Goal: Task Accomplishment & Management: Complete application form

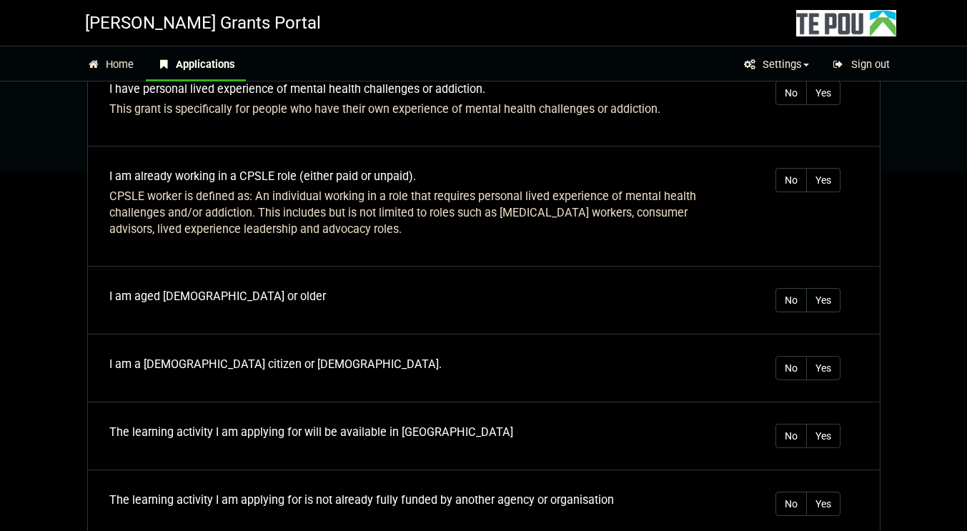
scroll to position [408, 0]
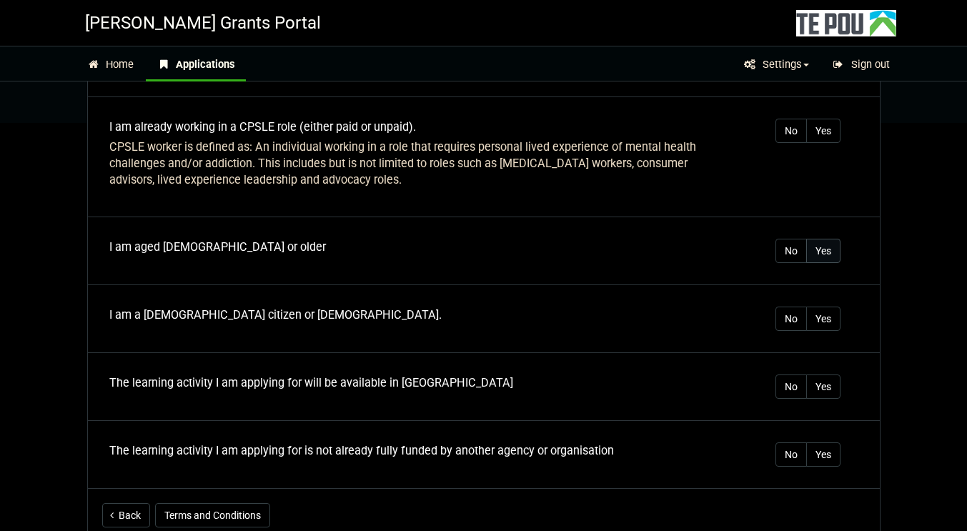
click at [817, 239] on label "Yes" at bounding box center [823, 251] width 34 height 24
radio input "true"
click at [819, 306] on label "Yes" at bounding box center [823, 318] width 34 height 24
radio input "true"
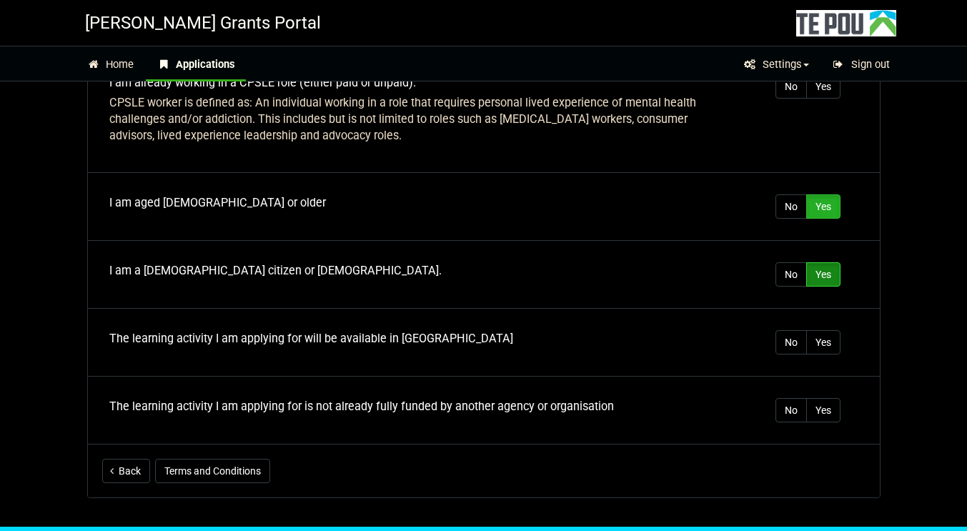
scroll to position [479, 0]
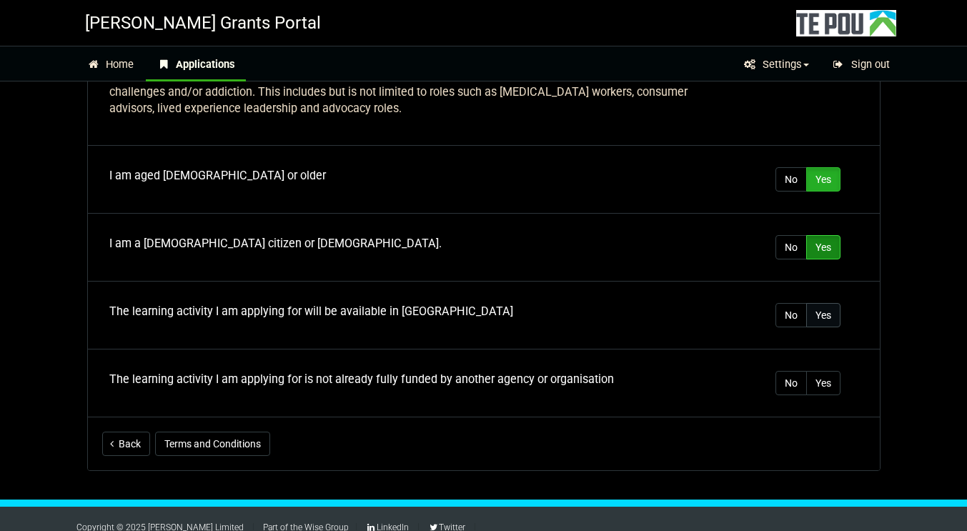
click at [827, 304] on label "Yes" at bounding box center [823, 315] width 34 height 24
radio input "true"
click at [797, 372] on label "No" at bounding box center [790, 383] width 31 height 24
radio input "true"
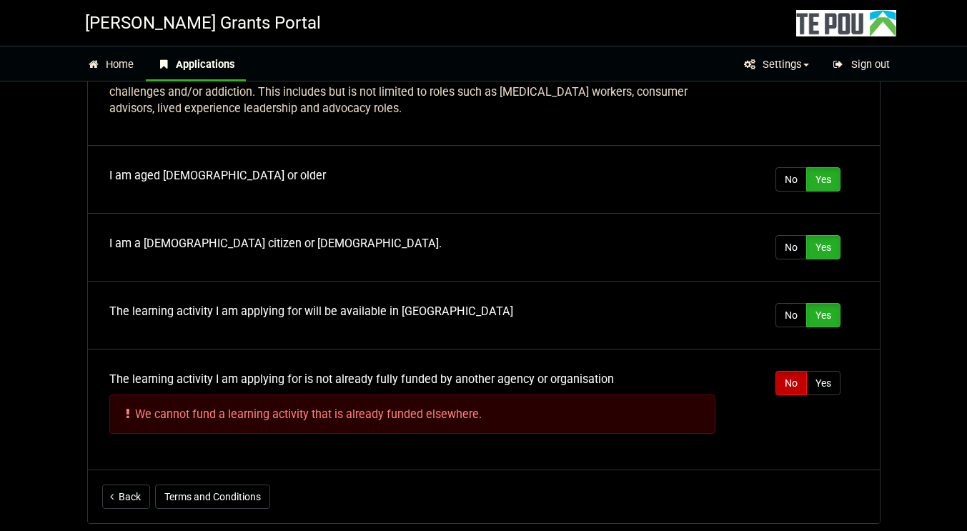
click at [782, 371] on label "No" at bounding box center [790, 383] width 31 height 24
click at [824, 371] on label "Yes" at bounding box center [823, 383] width 34 height 24
radio input "true"
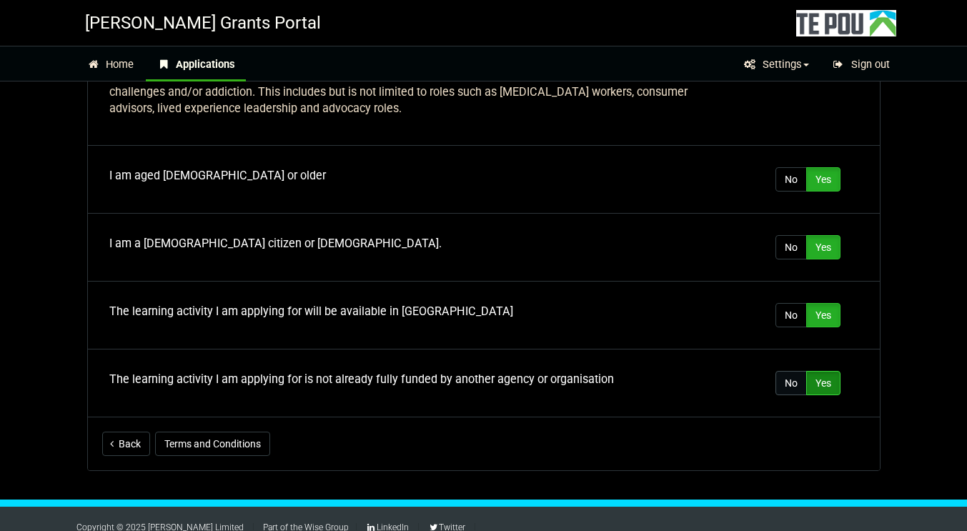
click at [792, 371] on label "No" at bounding box center [790, 383] width 31 height 24
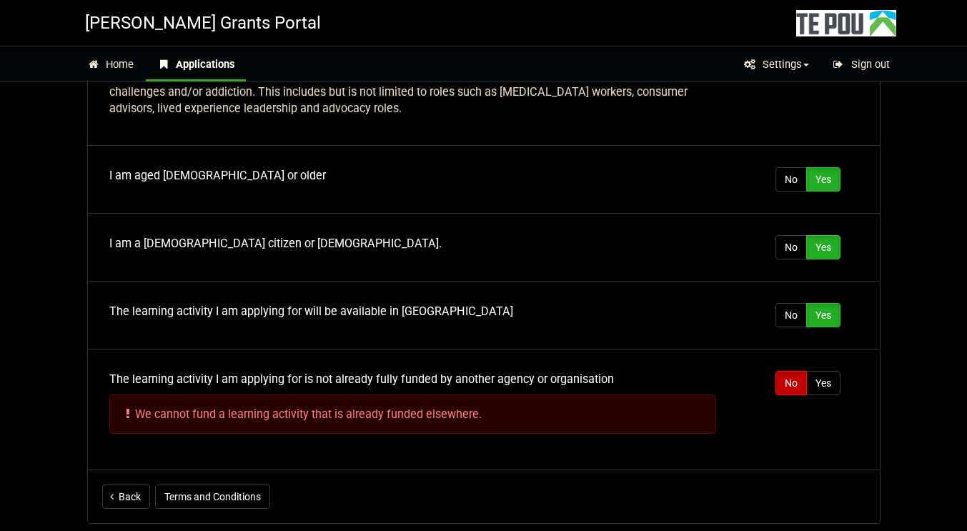
radio input "true"
click at [822, 371] on label "Yes" at bounding box center [823, 383] width 34 height 24
radio input "true"
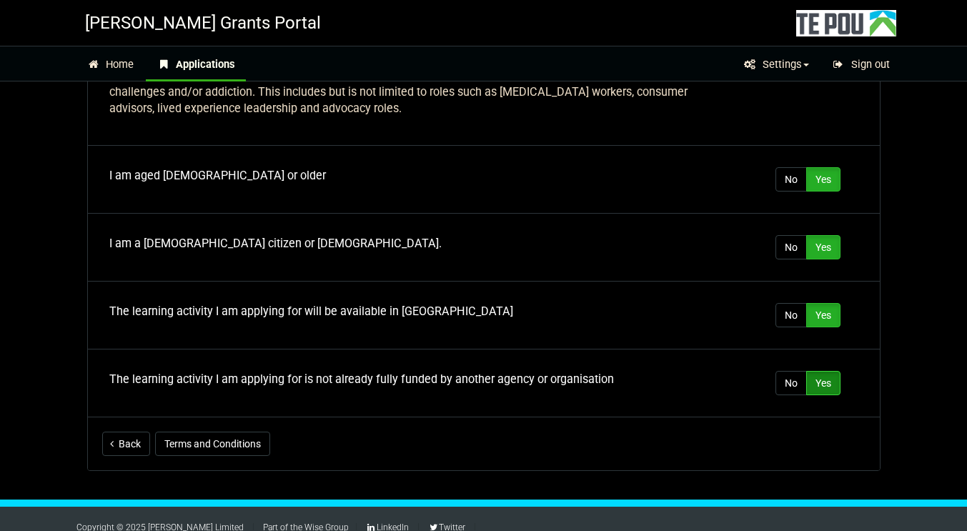
click at [411, 499] on div "Copyright © 2025 [PERSON_NAME] Limited Part of the Wise Group LinkedIn Twitter" at bounding box center [483, 522] width 967 height 46
click at [229, 432] on button "Terms and Conditions" at bounding box center [212, 444] width 115 height 24
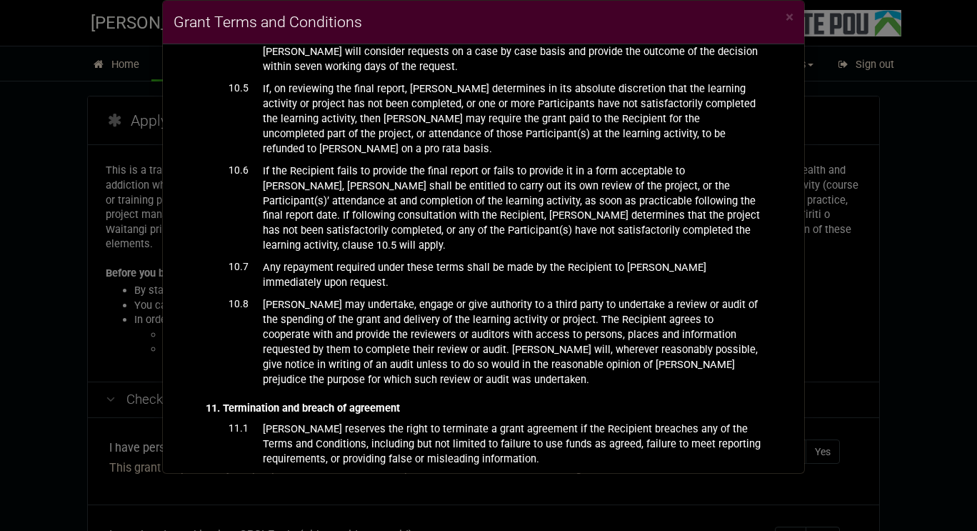
scroll to position [3339, 0]
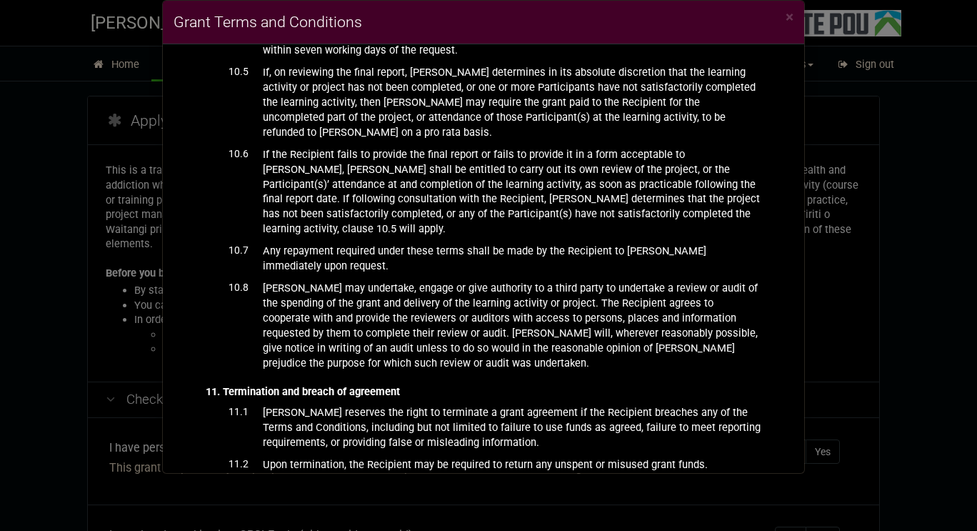
click at [837, 442] on div "× Grant Terms and Conditions BACKGROUND [PERSON_NAME] Ltd ([PERSON_NAME]) admin…" at bounding box center [488, 265] width 977 height 531
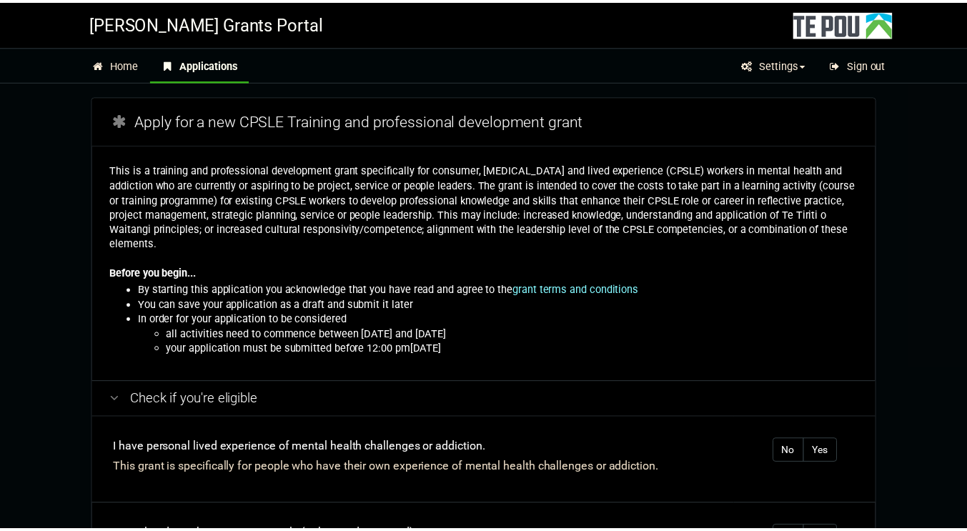
scroll to position [479, 0]
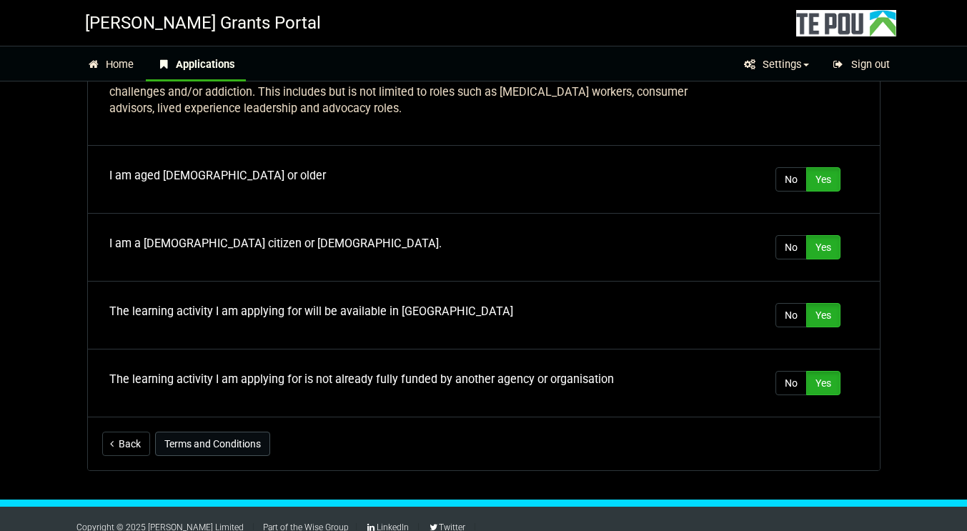
click at [216, 432] on button "Terms and Conditions" at bounding box center [212, 444] width 115 height 24
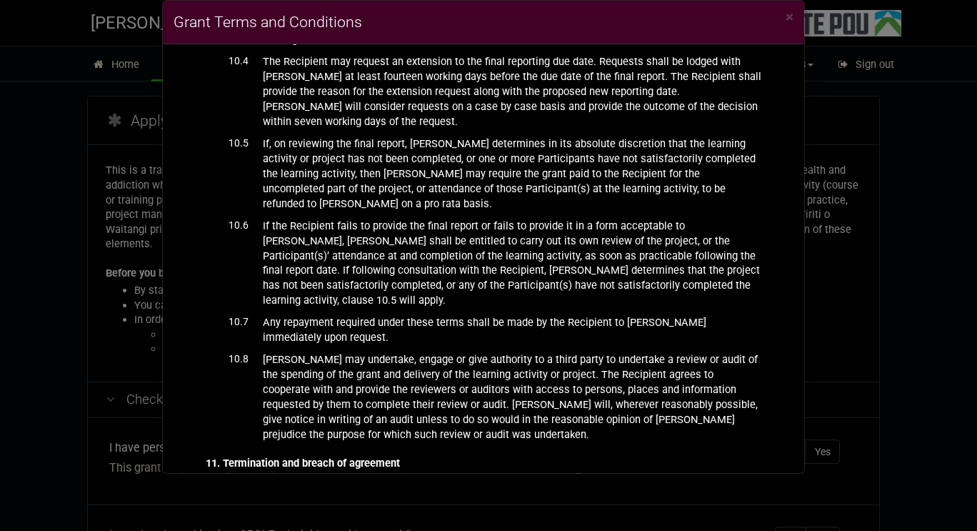
scroll to position [3203, 0]
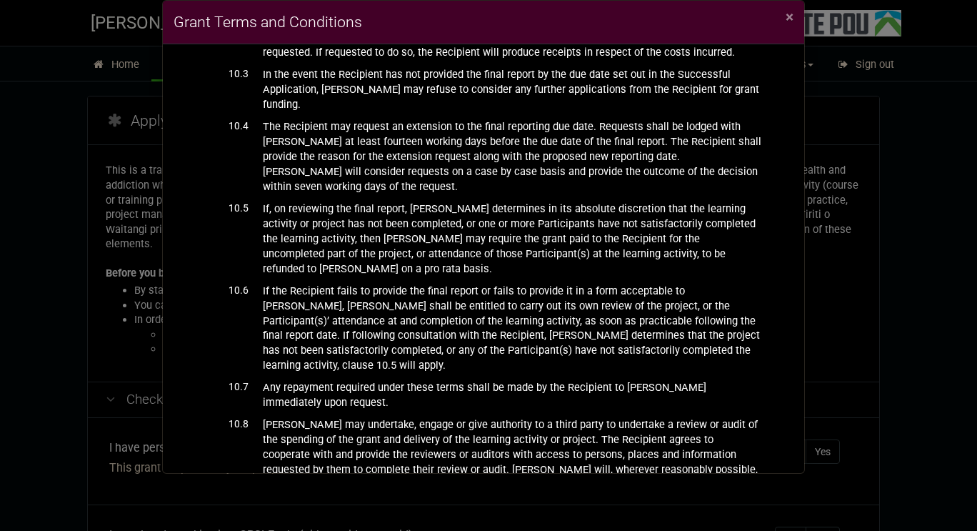
click at [786, 16] on span "×" at bounding box center [790, 17] width 8 height 17
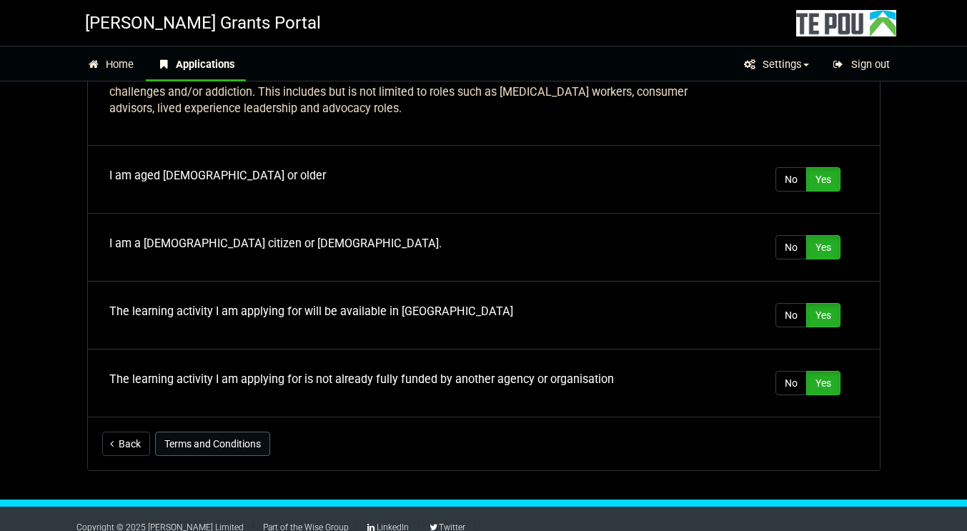
scroll to position [194, 0]
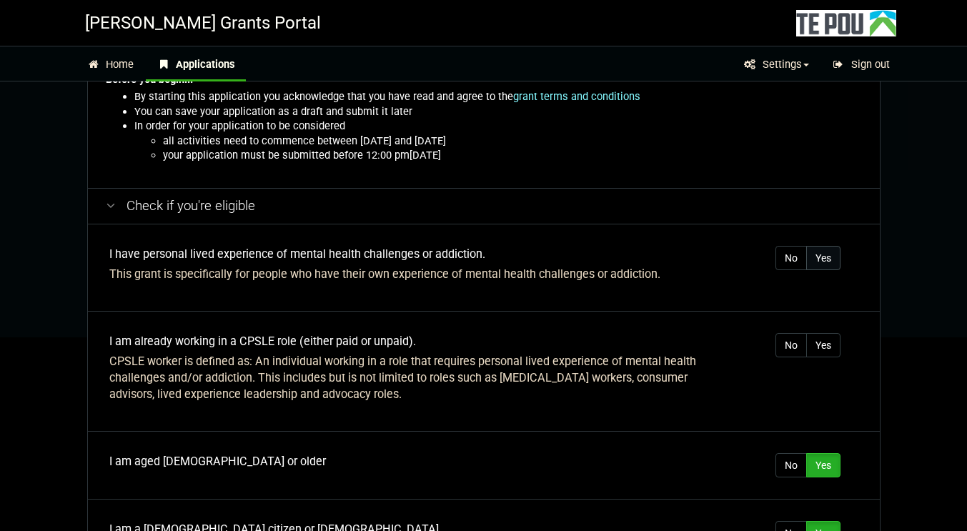
click at [828, 246] on label "Yes" at bounding box center [823, 258] width 34 height 24
radio input "true"
click at [830, 333] on label "Yes" at bounding box center [823, 345] width 34 height 24
radio input "true"
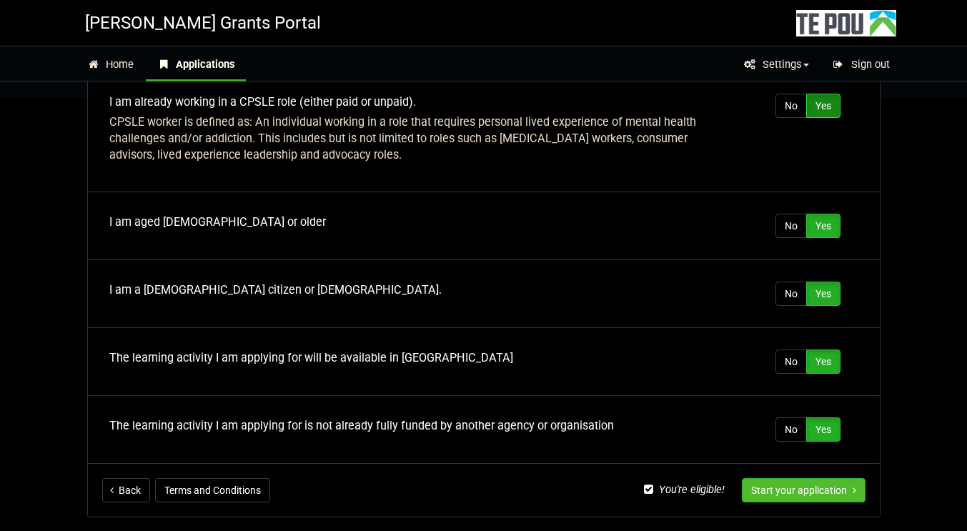
scroll to position [479, 0]
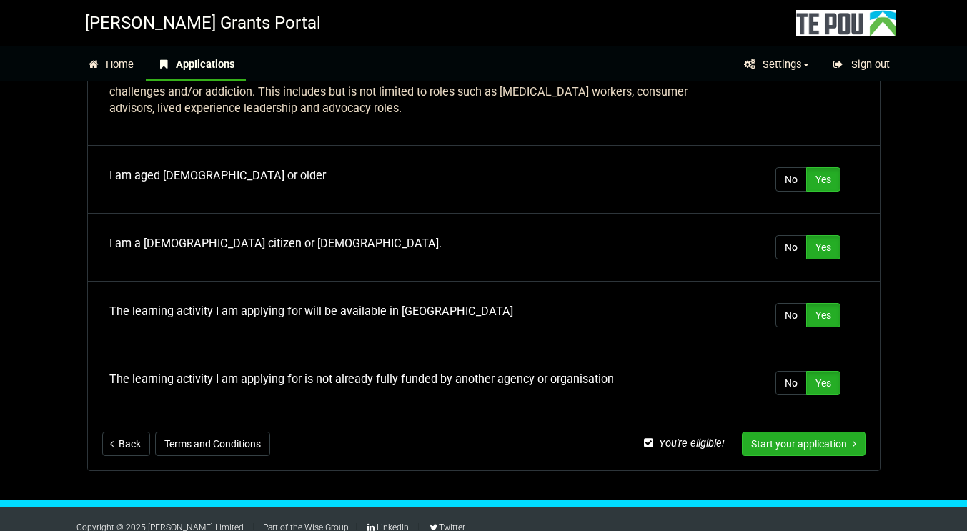
click at [837, 432] on button "Start your application" at bounding box center [804, 444] width 124 height 24
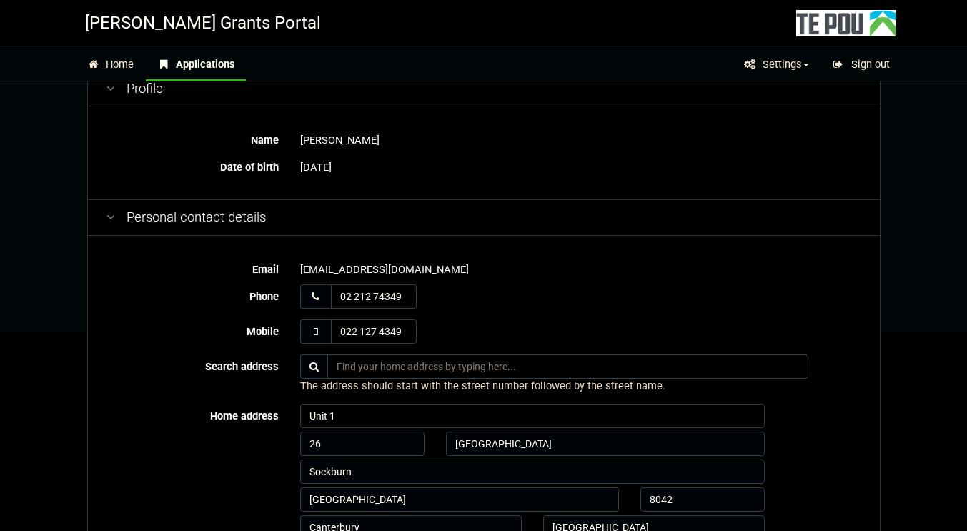
scroll to position [214, 0]
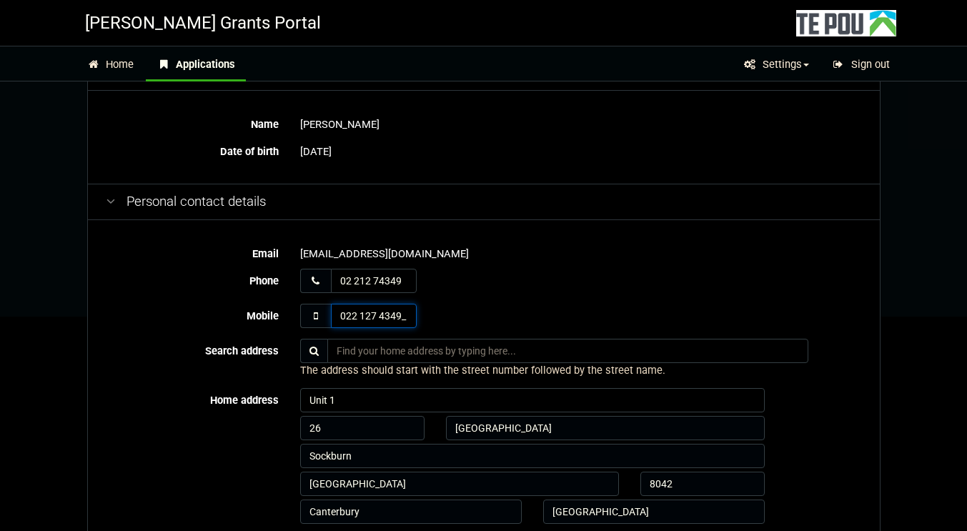
click at [403, 316] on input "022 127 4349_" at bounding box center [374, 316] width 86 height 24
drag, startPoint x: 402, startPoint y: 315, endPoint x: 339, endPoint y: 323, distance: 64.1
click at [339, 323] on input "022 127 4349_" at bounding box center [374, 316] width 86 height 24
click at [469, 311] on div "022 127 4349" at bounding box center [581, 316] width 562 height 24
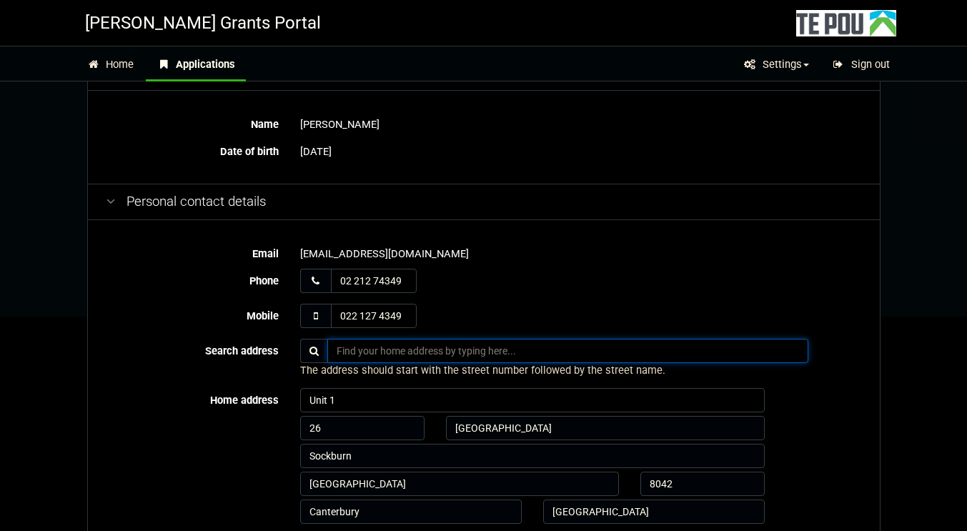
click at [356, 356] on input "text" at bounding box center [567, 351] width 481 height 24
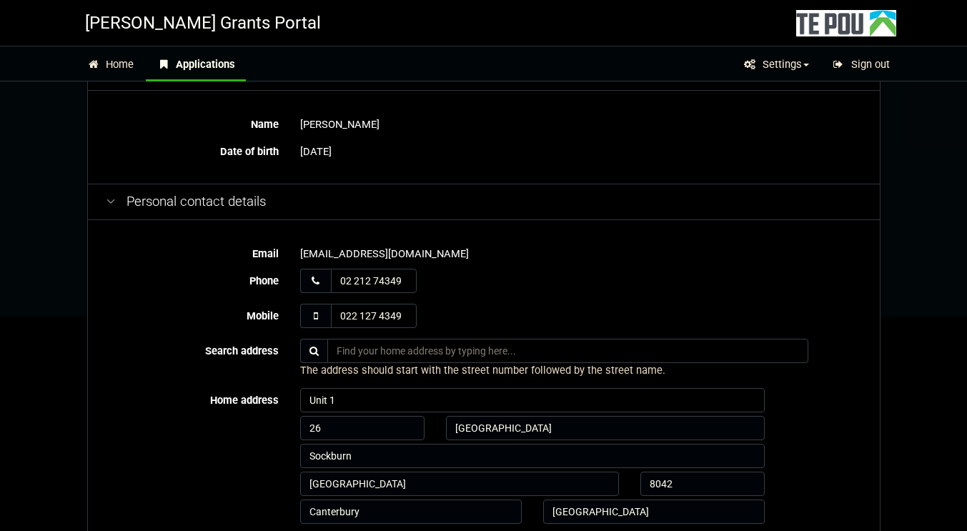
click at [220, 471] on div "Home address Unit 1 26 Epsom Road Sockburn Christchurch 8042 Canterbury New Zea…" at bounding box center [483, 457] width 777 height 139
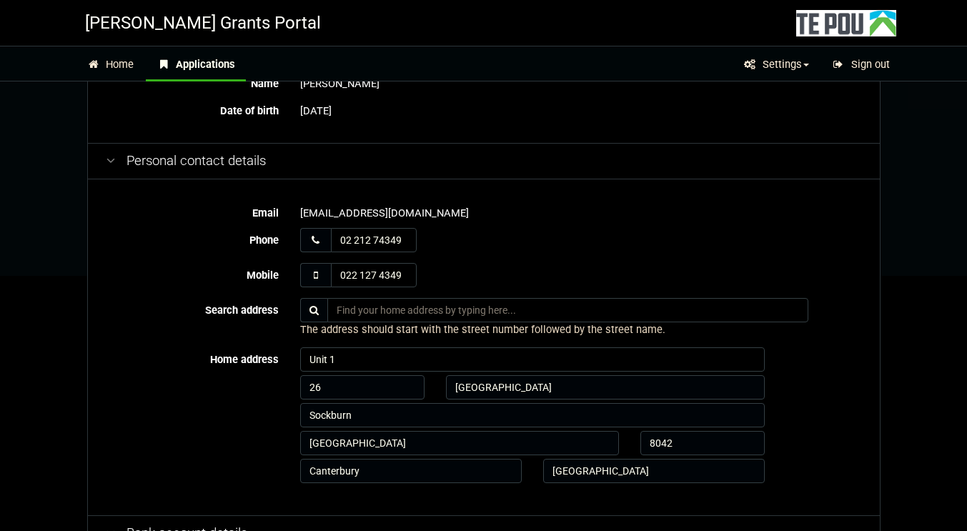
scroll to position [239, 0]
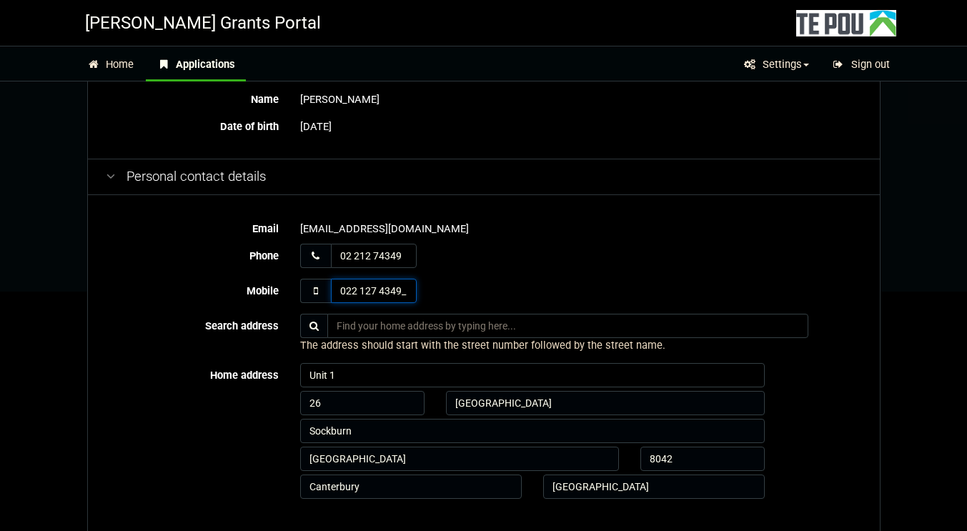
click at [400, 291] on input "022 127 4349_" at bounding box center [374, 291] width 86 height 24
type input "021 241 8419"
click at [548, 299] on div "021 241 8419" at bounding box center [581, 291] width 562 height 24
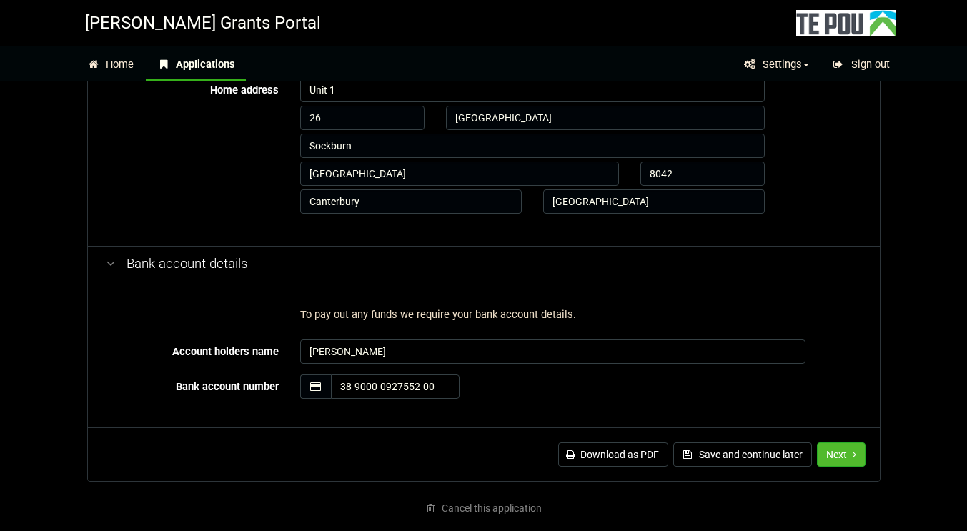
scroll to position [525, 0]
click at [854, 453] on icon "Next step" at bounding box center [854, 454] width 4 height 10
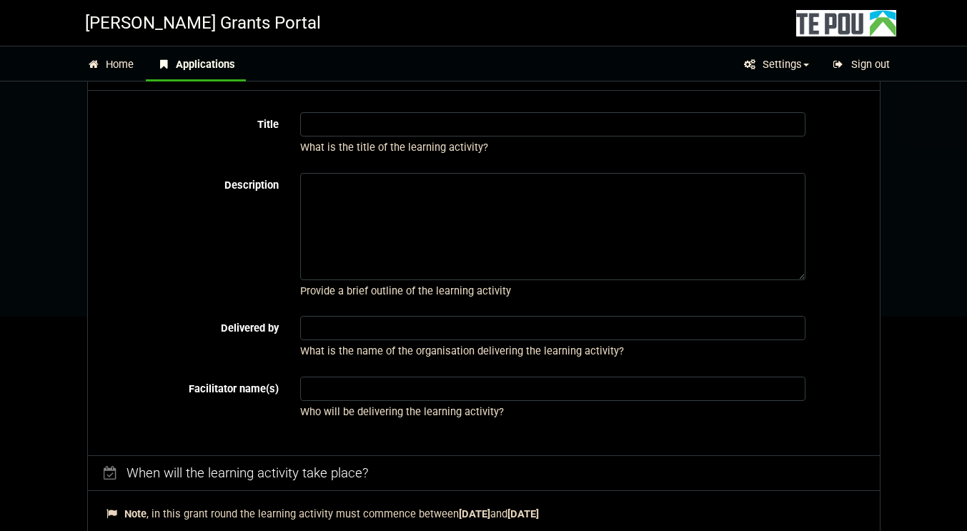
scroll to position [286, 0]
